Goal: Task Accomplishment & Management: Manage account settings

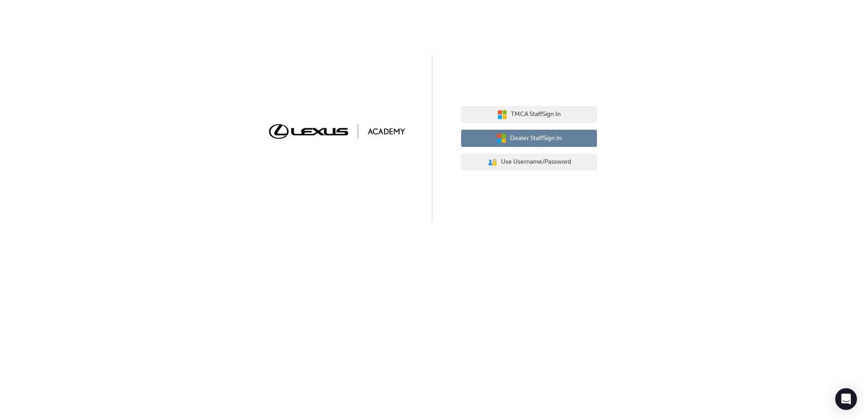
click at [533, 135] on span "Dealer Staff Sign In" at bounding box center [536, 138] width 52 height 10
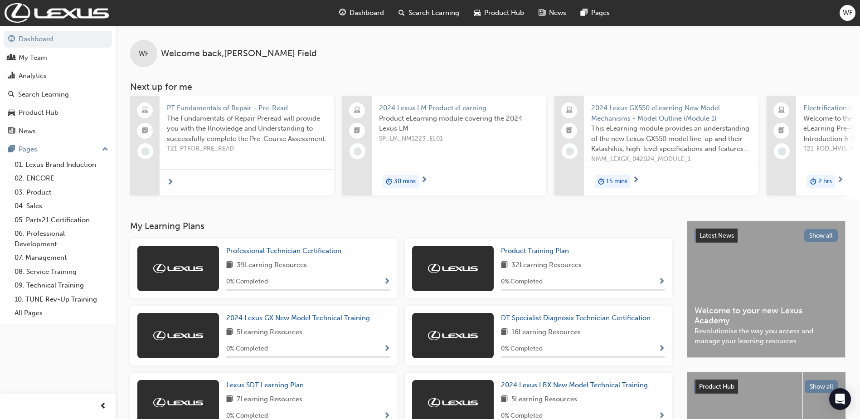
click at [840, 12] on div "WF" at bounding box center [847, 13] width 16 height 16
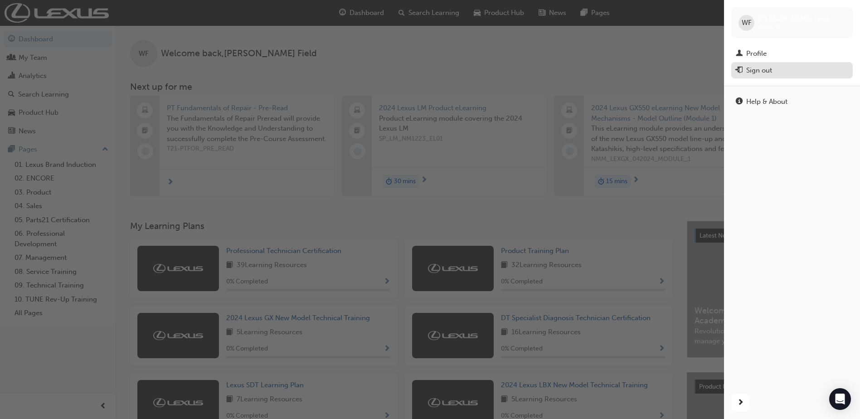
click at [769, 76] on div "Sign out" at bounding box center [791, 70] width 112 height 11
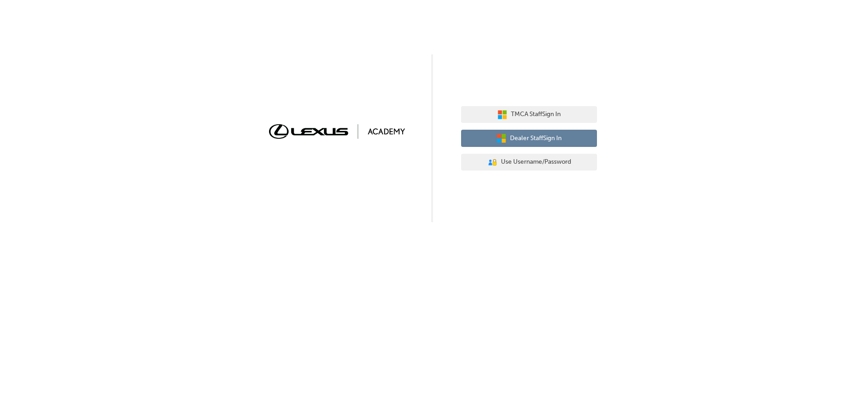
click at [504, 134] on icon "button" at bounding box center [502, 138] width 10 height 10
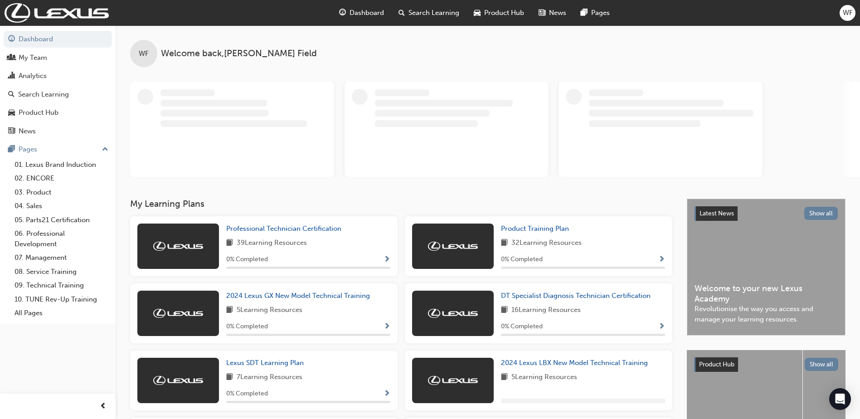
click at [852, 15] on span "WF" at bounding box center [847, 13] width 10 height 10
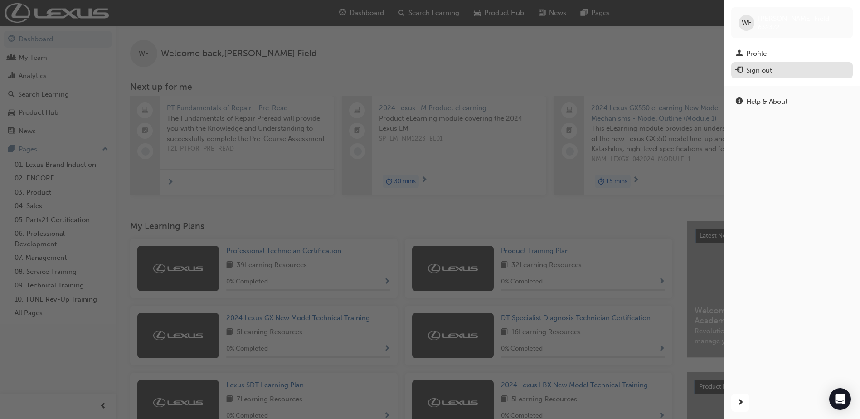
click at [756, 72] on div "Sign out" at bounding box center [759, 70] width 26 height 10
